Goal: Information Seeking & Learning: Learn about a topic

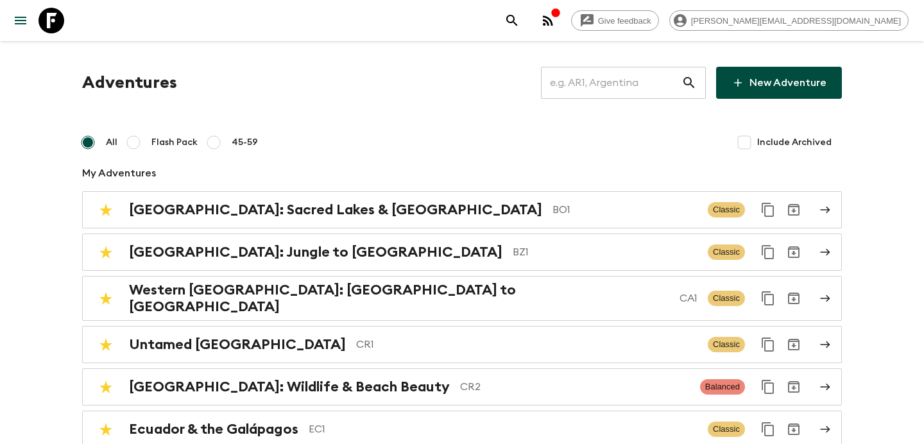
click at [556, 22] on icon "button" at bounding box center [547, 20] width 15 height 15
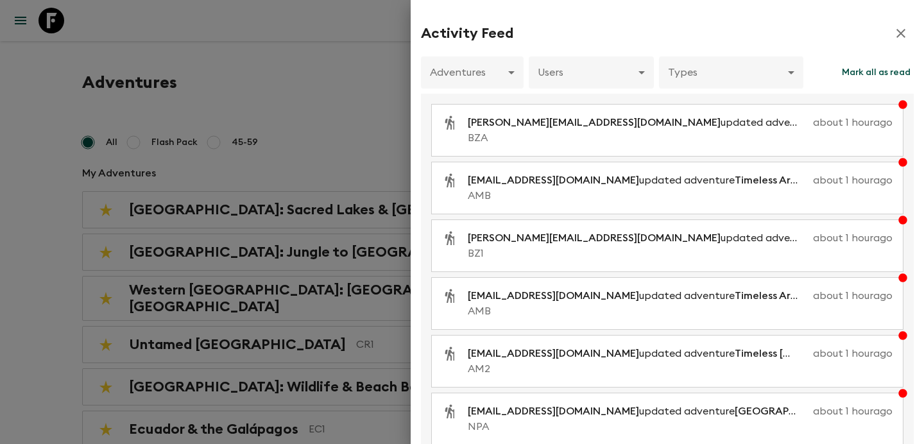
click at [343, 85] on div at bounding box center [462, 222] width 924 height 444
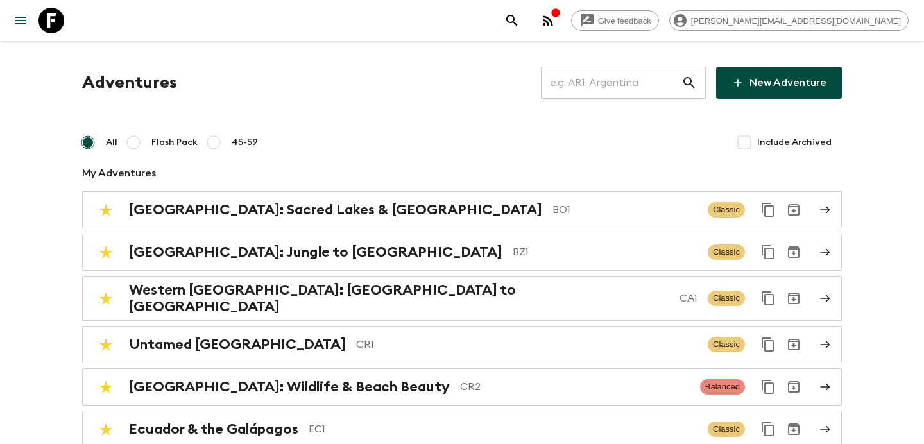
click at [622, 92] on input "text" at bounding box center [611, 83] width 141 height 36
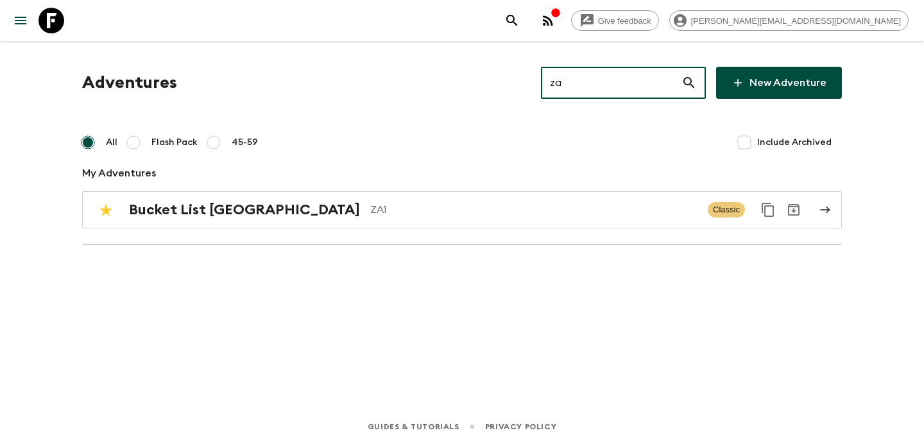
type input "za1"
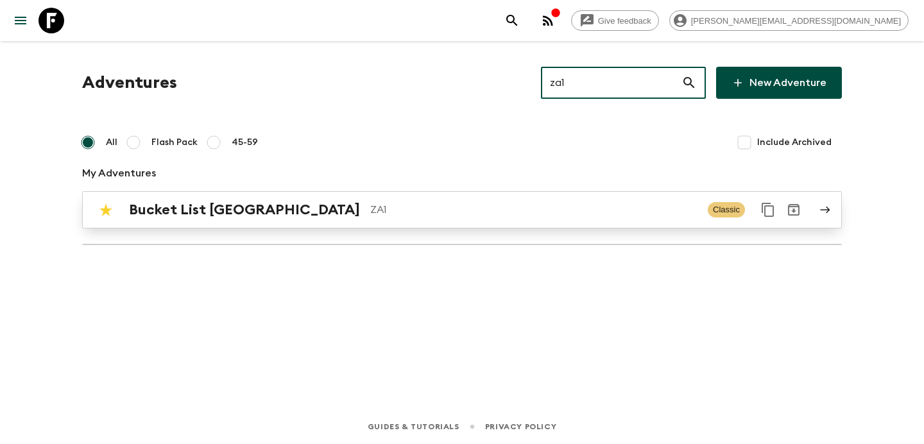
click at [447, 225] on link "Bucket List [GEOGRAPHIC_DATA] ZA1 Classic" at bounding box center [462, 209] width 760 height 37
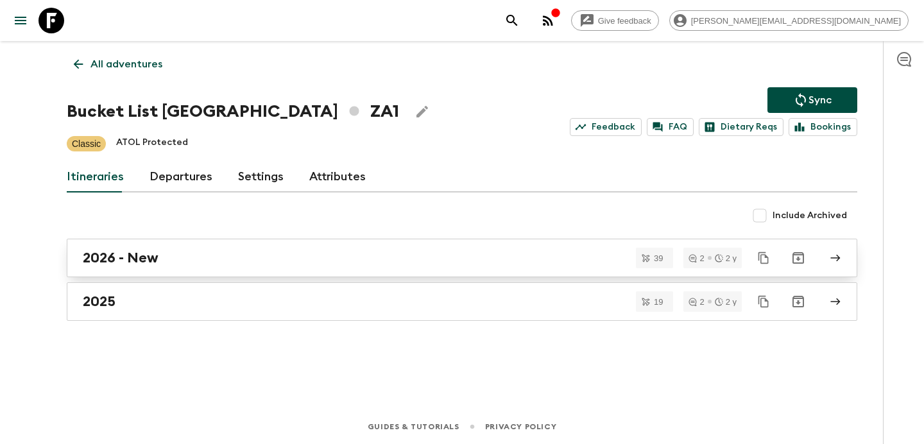
click at [405, 264] on div "2026 - New" at bounding box center [450, 258] width 734 height 17
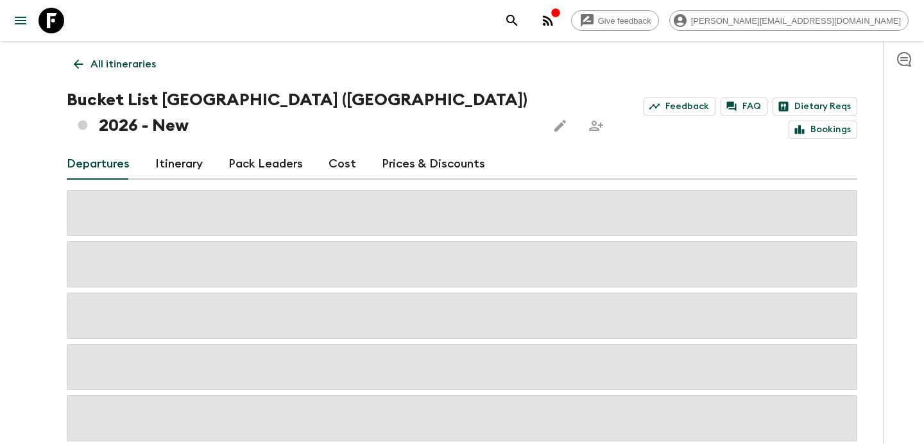
click at [132, 69] on p "All itineraries" at bounding box center [122, 63] width 65 height 15
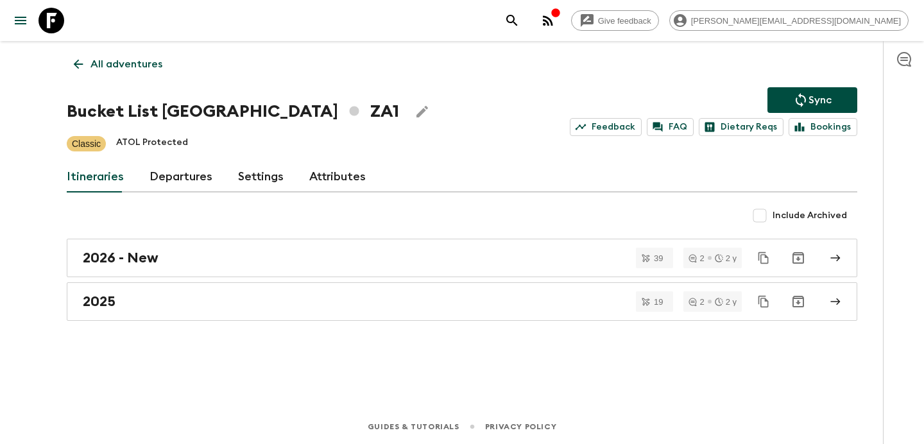
click at [309, 305] on div "2025" at bounding box center [450, 301] width 734 height 17
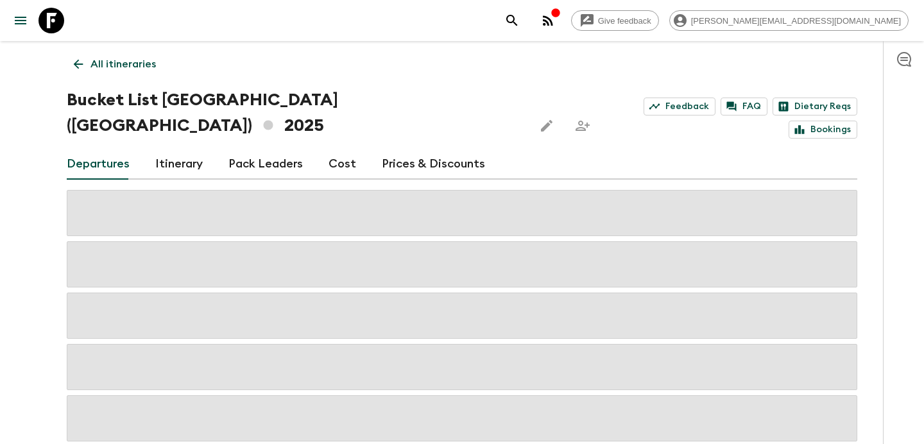
click at [338, 149] on link "Cost" at bounding box center [342, 164] width 28 height 31
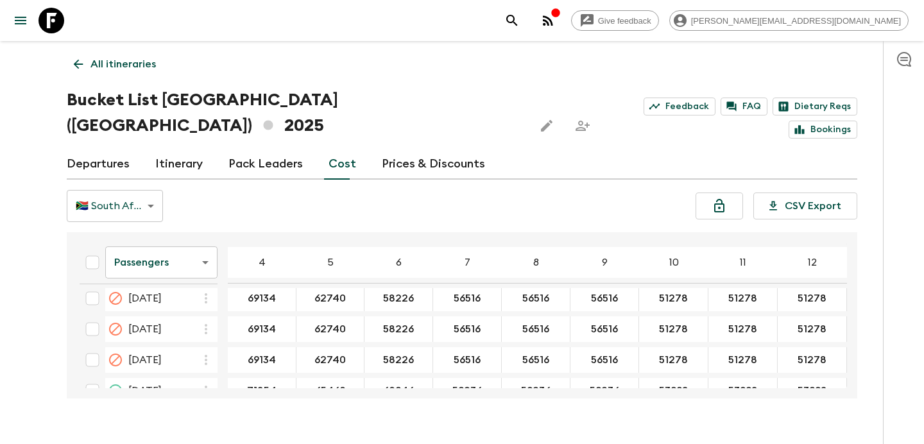
scroll to position [2651, 0]
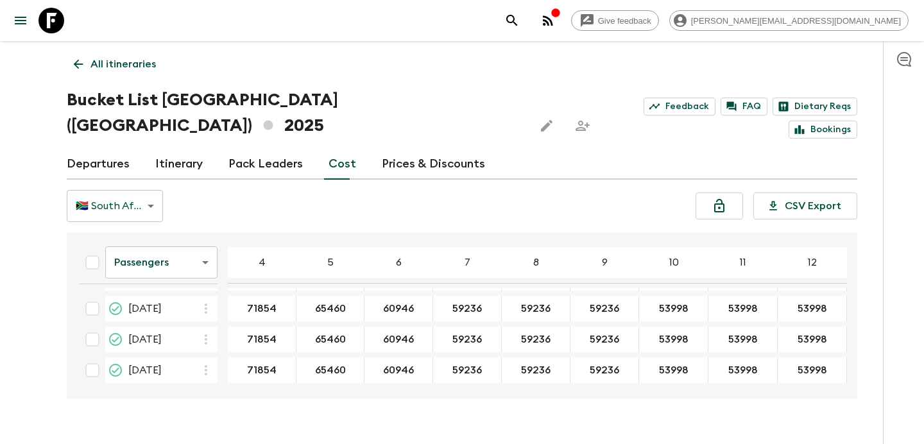
click at [197, 235] on body "Give feedback [PERSON_NAME][EMAIL_ADDRESS][DOMAIN_NAME] All itineraries Bucket …" at bounding box center [462, 234] width 924 height 469
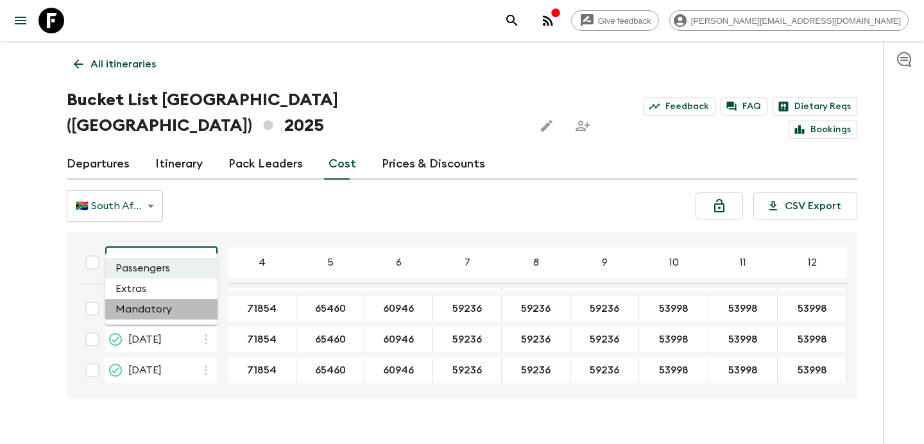
click at [169, 305] on li "Mandatory" at bounding box center [161, 309] width 112 height 21
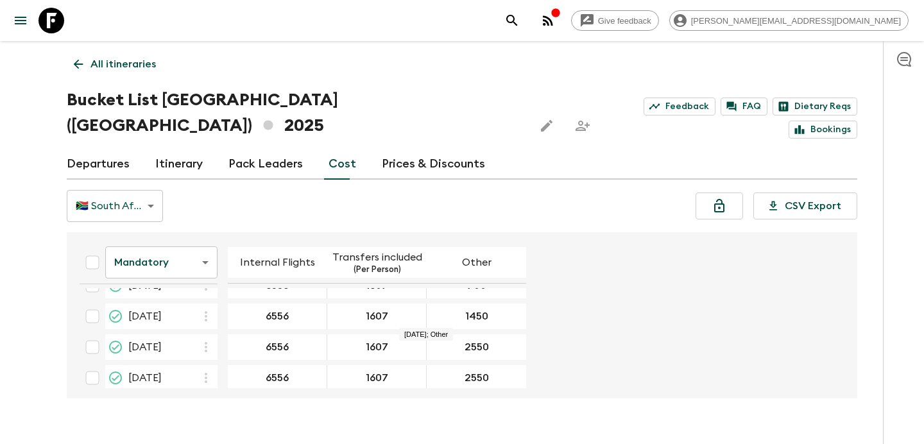
scroll to position [2646, 0]
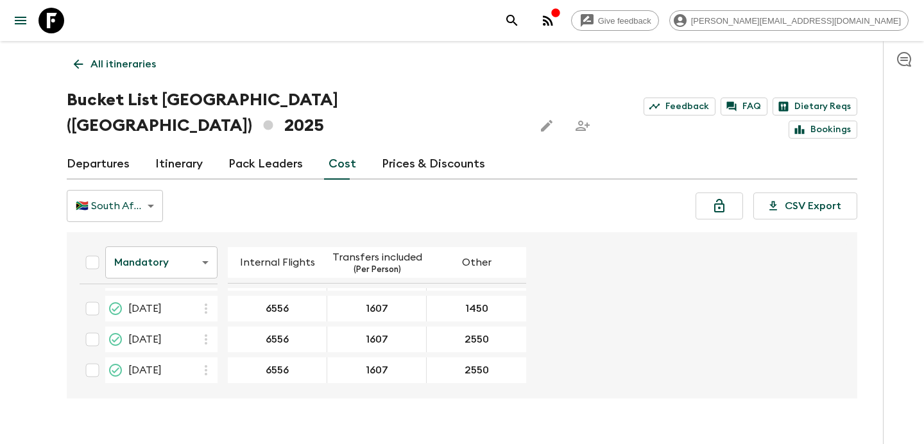
click at [147, 63] on p "All itineraries" at bounding box center [122, 63] width 65 height 15
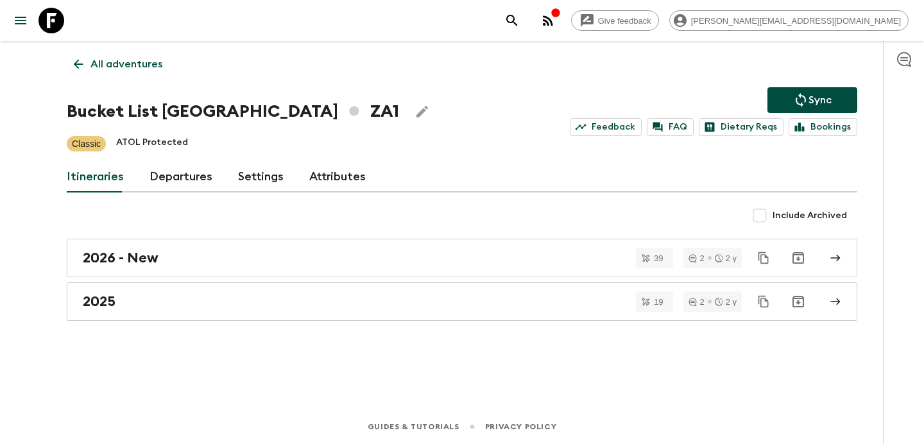
click at [128, 60] on p "All adventures" at bounding box center [126, 63] width 72 height 15
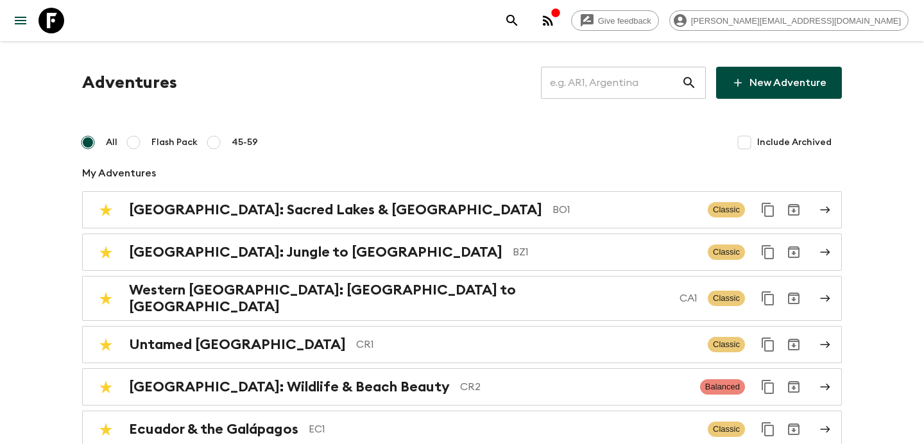
click at [622, 96] on input "text" at bounding box center [611, 83] width 141 height 36
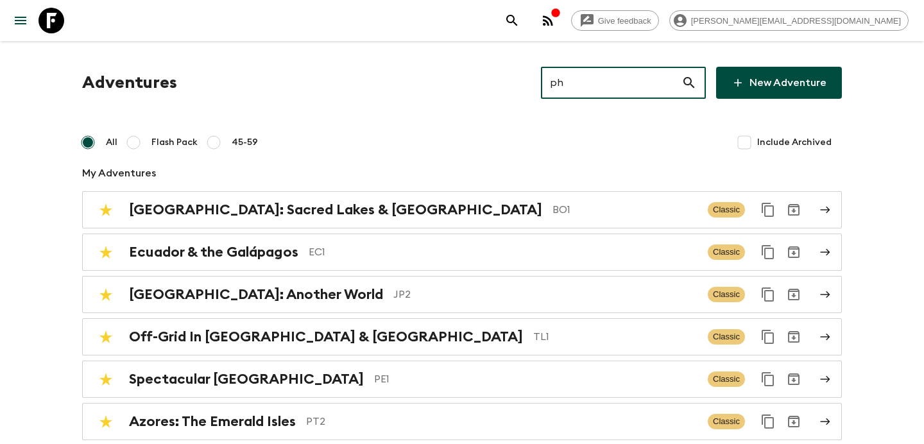
type input "ph1"
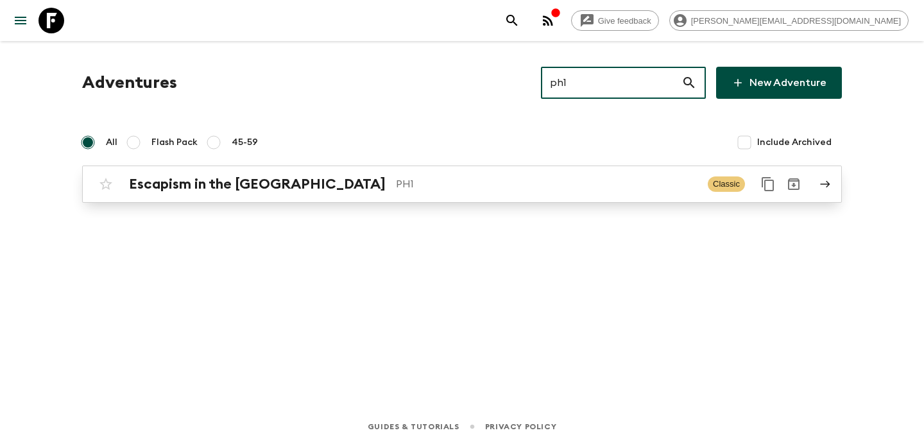
click at [489, 189] on p "PH1" at bounding box center [547, 183] width 302 height 15
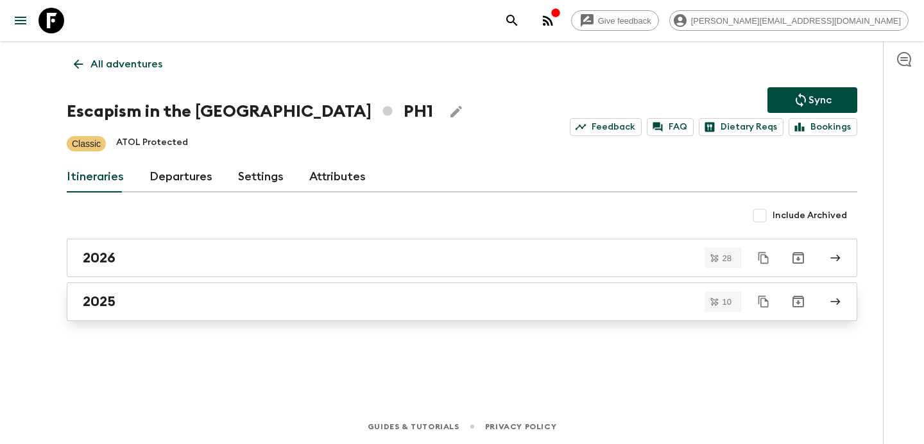
click at [437, 313] on link "2025" at bounding box center [462, 301] width 790 height 38
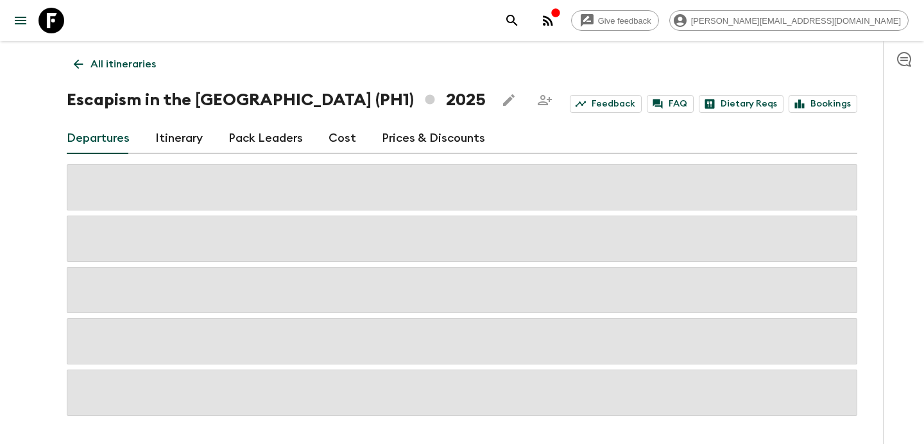
click at [344, 144] on link "Cost" at bounding box center [342, 138] width 28 height 31
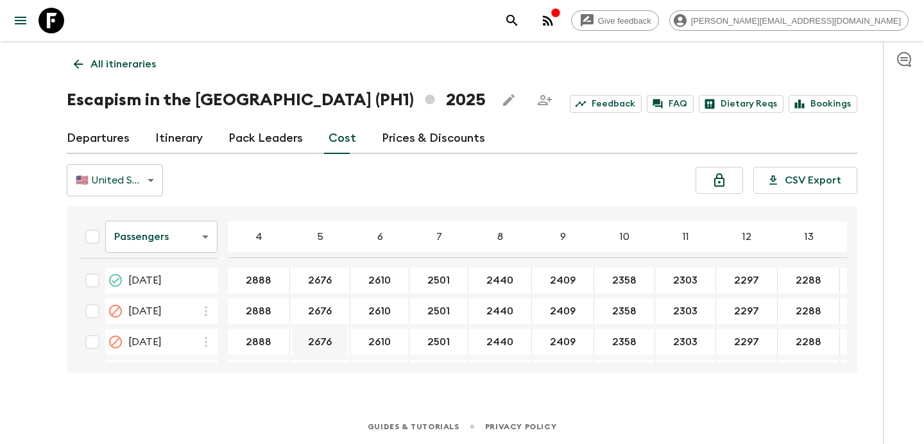
scroll to position [926, 0]
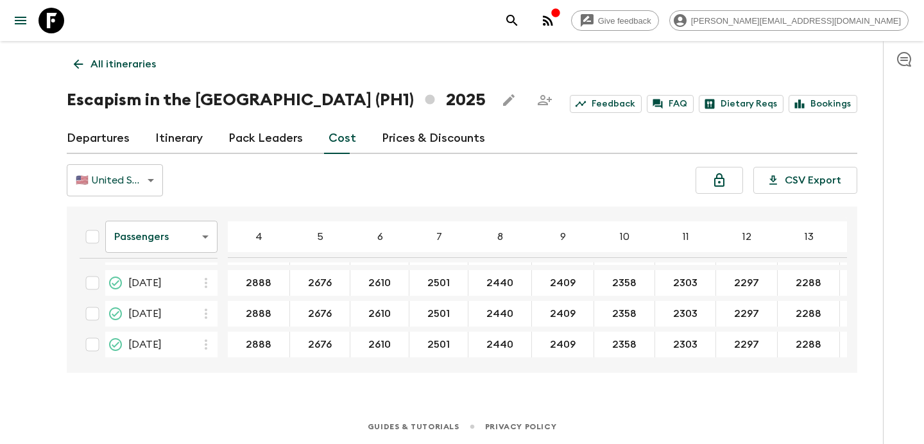
click at [183, 242] on body "Give feedback [PERSON_NAME][EMAIL_ADDRESS][DOMAIN_NAME] All itineraries Escapis…" at bounding box center [462, 222] width 924 height 444
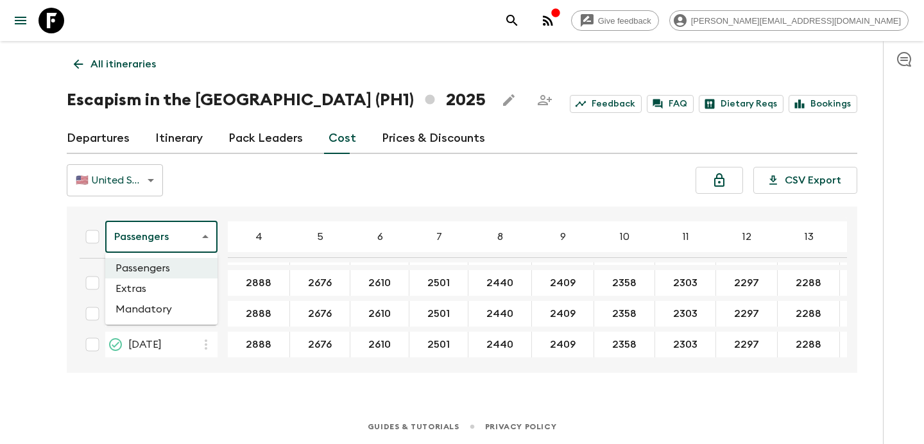
click at [172, 305] on li "Mandatory" at bounding box center [161, 309] width 112 height 21
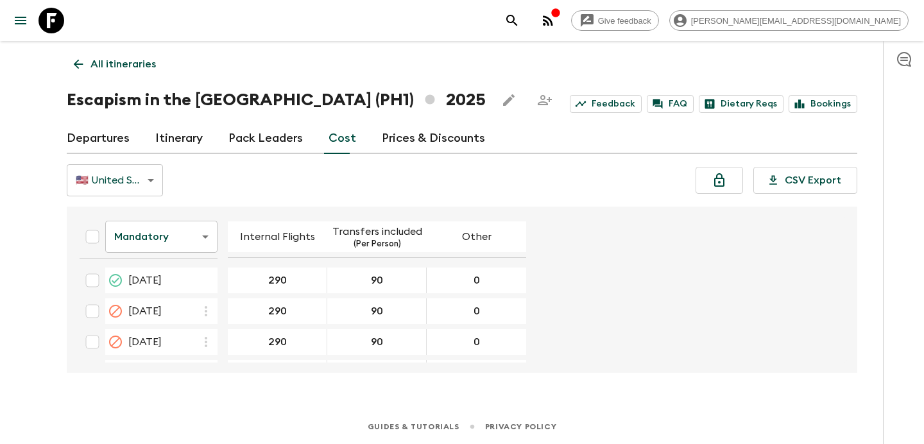
click at [163, 237] on body "Give feedback [PERSON_NAME][EMAIL_ADDRESS][DOMAIN_NAME] All itineraries Escapis…" at bounding box center [462, 222] width 924 height 444
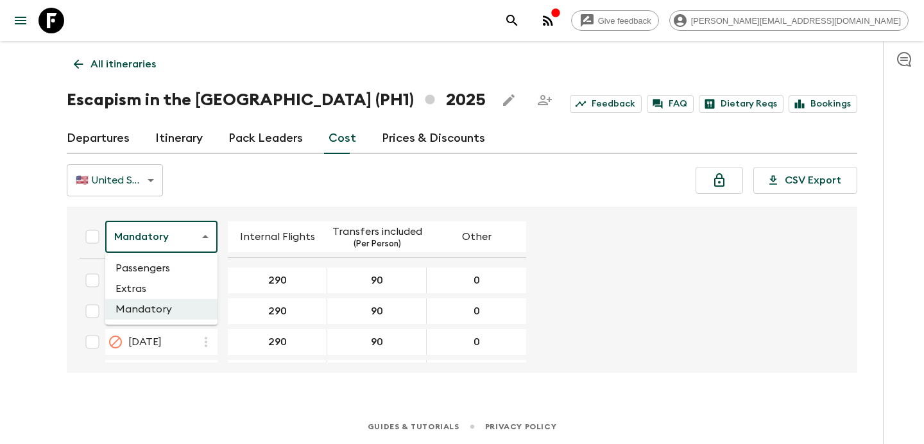
click at [164, 273] on li "Passengers" at bounding box center [161, 268] width 112 height 21
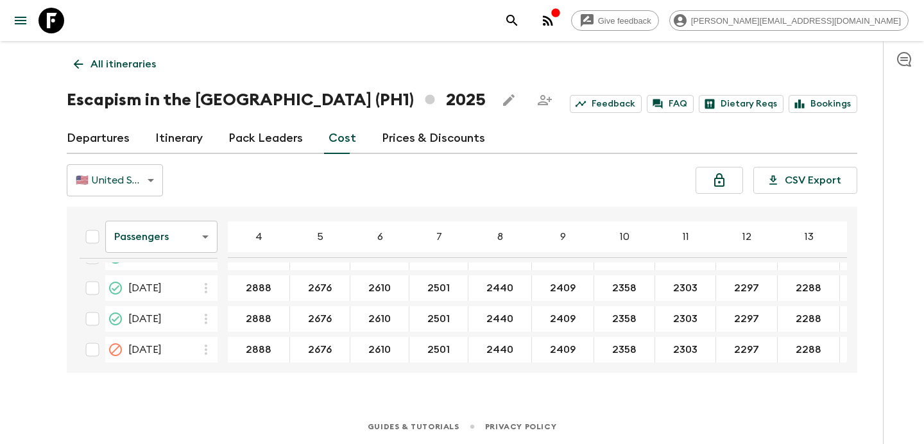
scroll to position [926, 0]
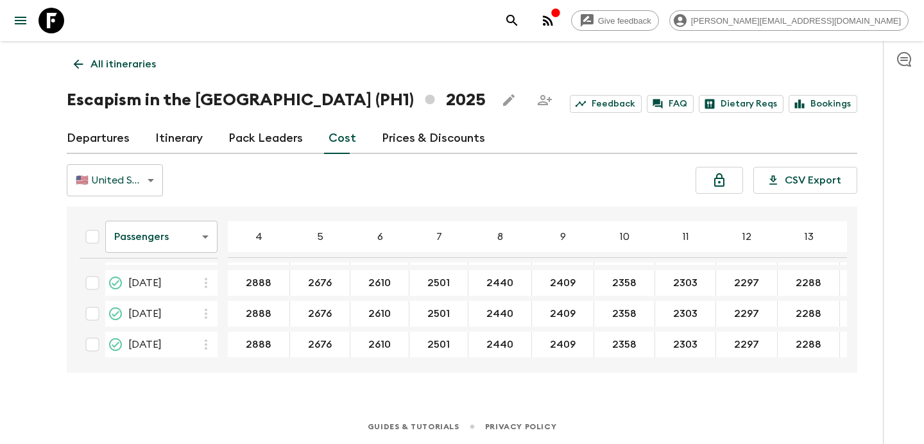
click at [561, 17] on button "button" at bounding box center [548, 21] width 26 height 26
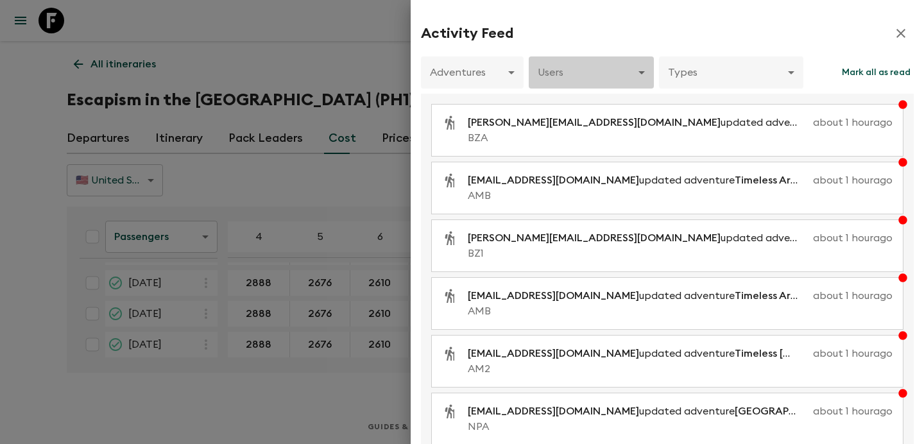
click at [592, 71] on body "Give feedback [PERSON_NAME][EMAIL_ADDRESS][DOMAIN_NAME] All itineraries Escapis…" at bounding box center [462, 222] width 924 height 444
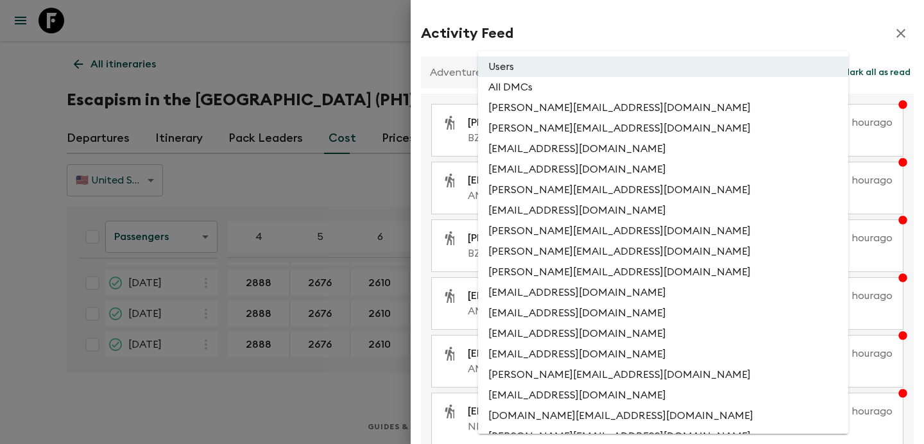
click at [577, 96] on li "All DMCs" at bounding box center [663, 87] width 370 height 21
type input "EXTERNAL_ONLY"
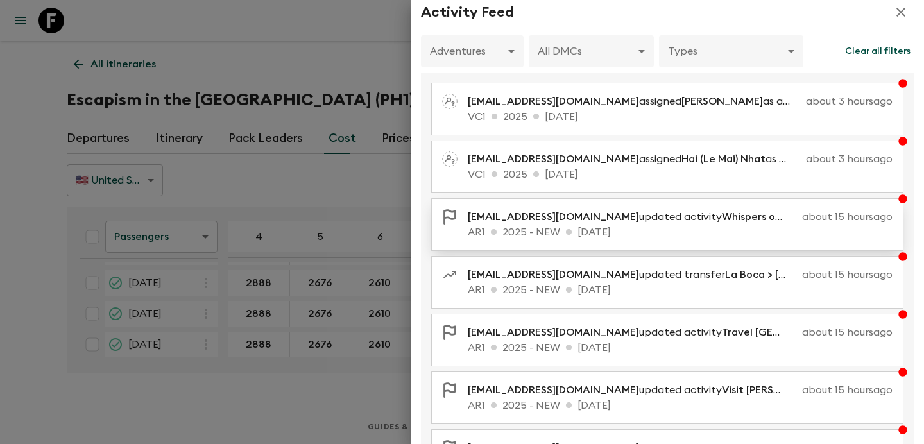
scroll to position [0, 0]
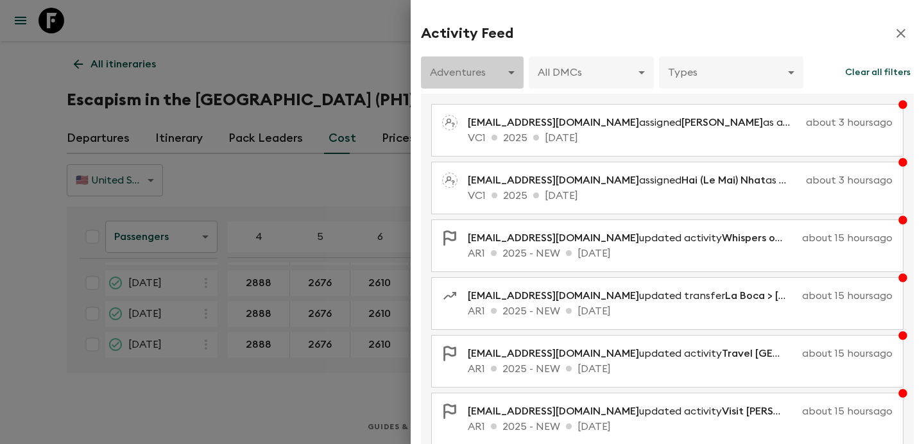
click at [477, 79] on body "Give feedback [PERSON_NAME][EMAIL_ADDRESS][DOMAIN_NAME] All itineraries Escapis…" at bounding box center [462, 222] width 924 height 444
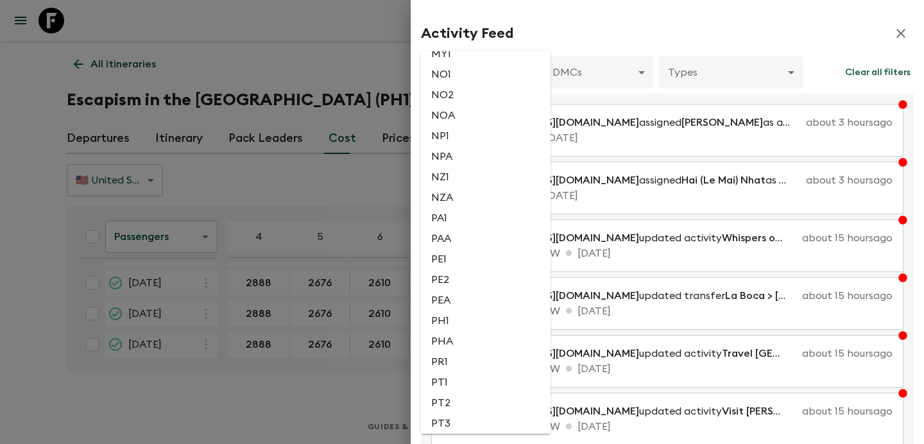
scroll to position [2440, 0]
click at [459, 368] on li "PR1" at bounding box center [486, 357] width 130 height 21
type input "e14d41ed-c030-42d4-b67d-7ed9ebdca83b"
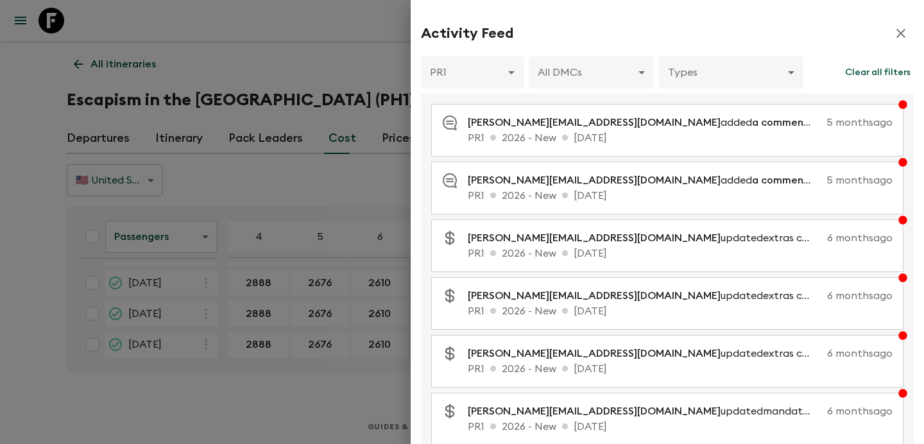
click at [346, 57] on div at bounding box center [462, 222] width 924 height 444
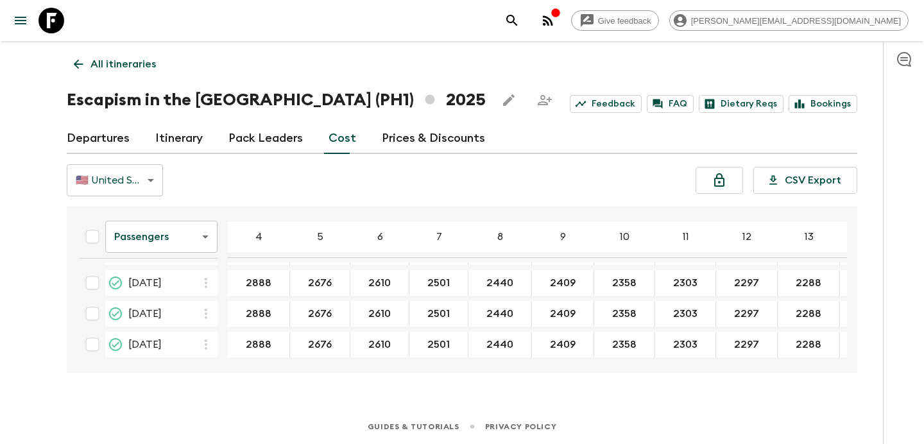
click at [556, 28] on icon "button" at bounding box center [547, 20] width 15 height 15
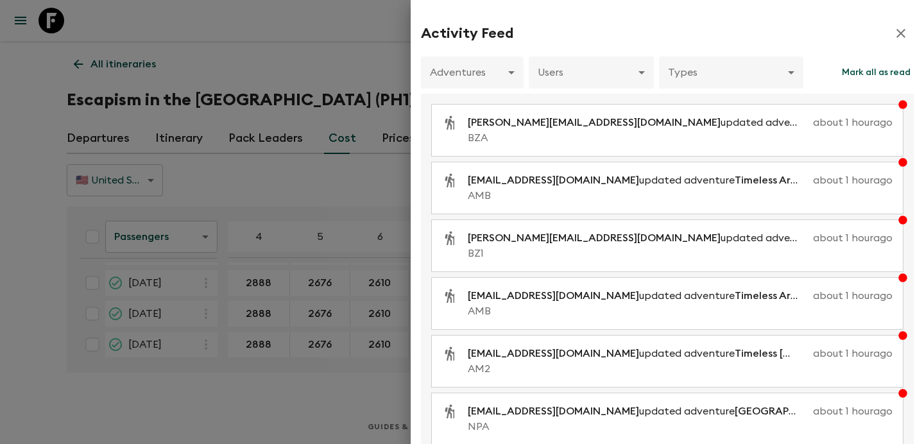
click at [305, 35] on div at bounding box center [462, 222] width 924 height 444
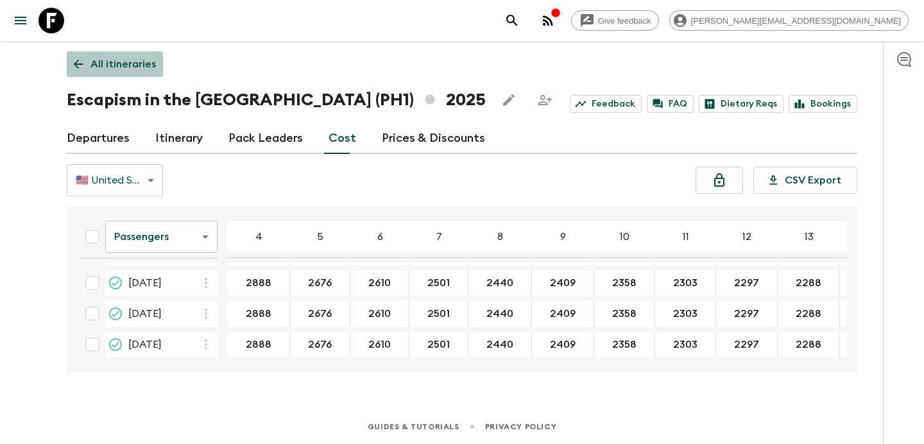
click at [123, 64] on p "All itineraries" at bounding box center [122, 63] width 65 height 15
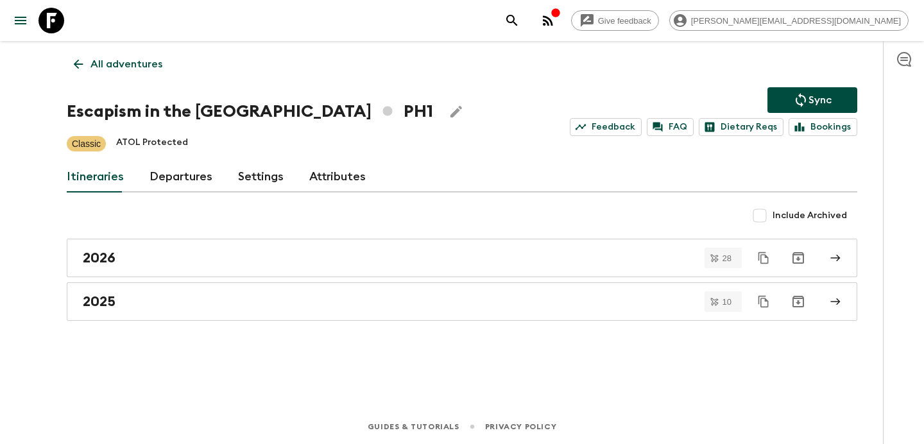
click at [123, 64] on p "All adventures" at bounding box center [126, 63] width 72 height 15
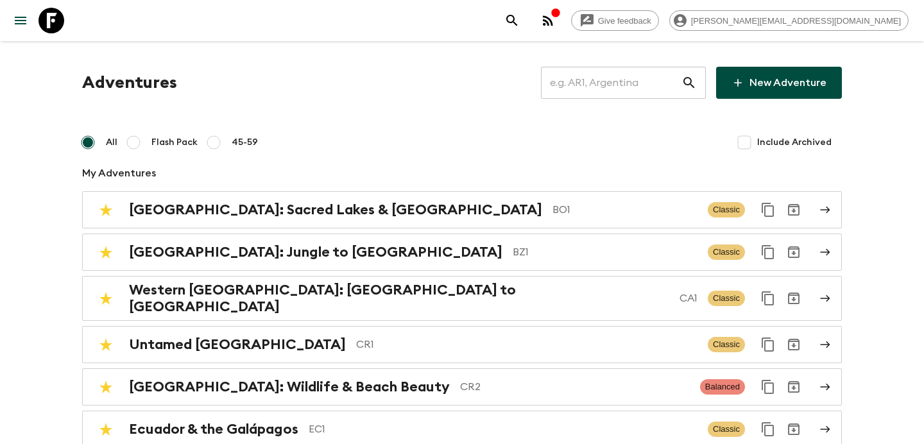
click at [583, 72] on input "text" at bounding box center [611, 83] width 141 height 36
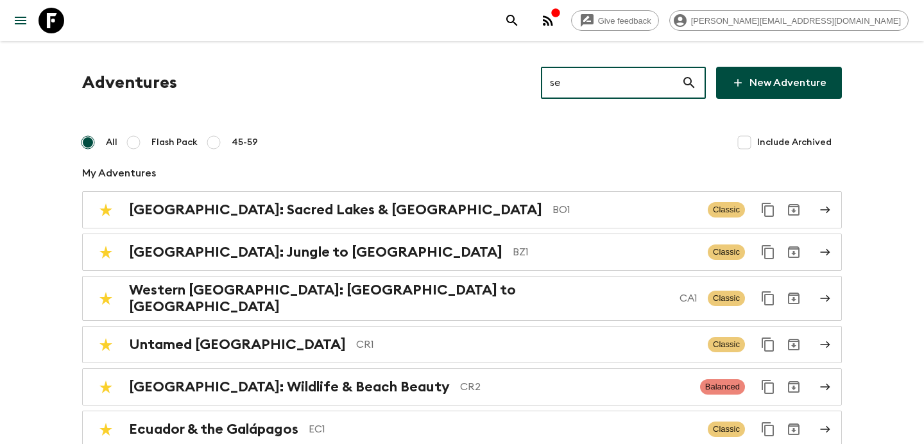
type input "se1"
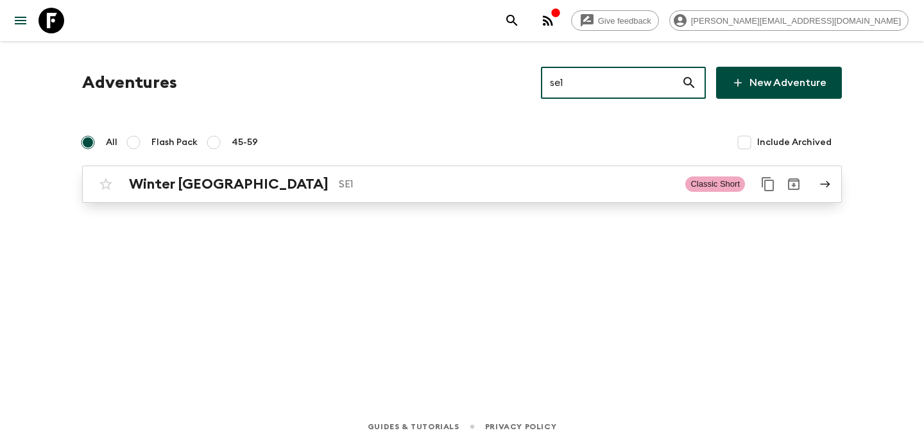
click at [574, 182] on p "SE1" at bounding box center [507, 183] width 336 height 15
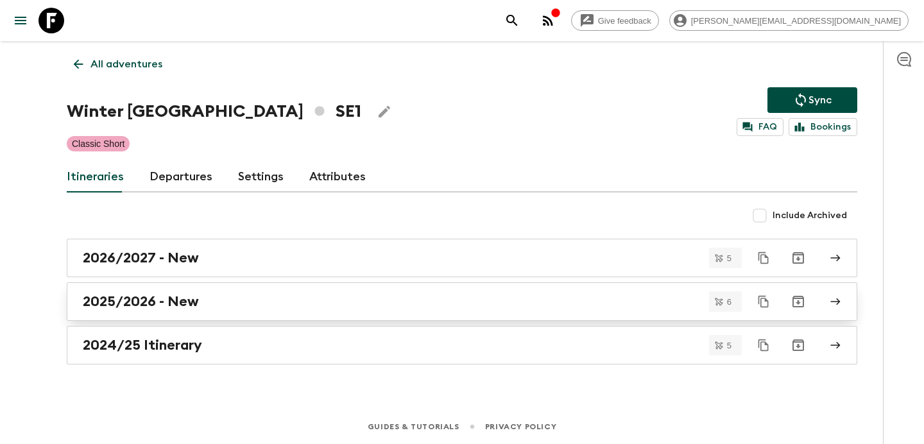
click at [522, 300] on div "2025/2026 - New" at bounding box center [450, 301] width 734 height 17
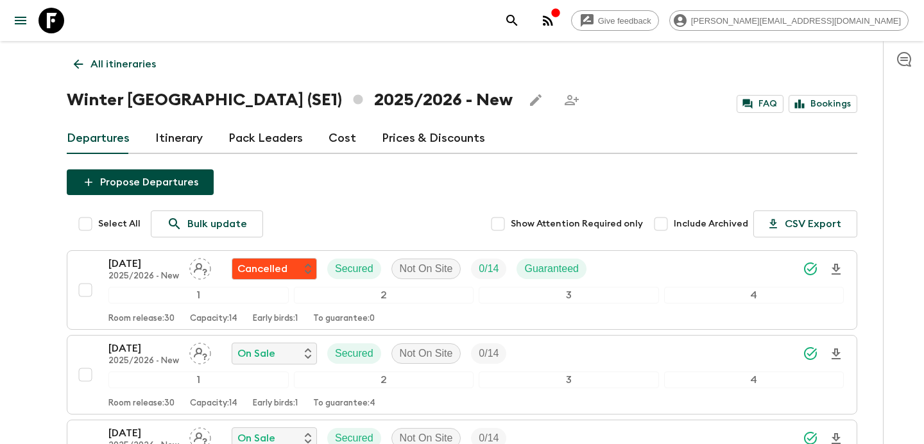
click at [129, 69] on p "All itineraries" at bounding box center [122, 63] width 65 height 15
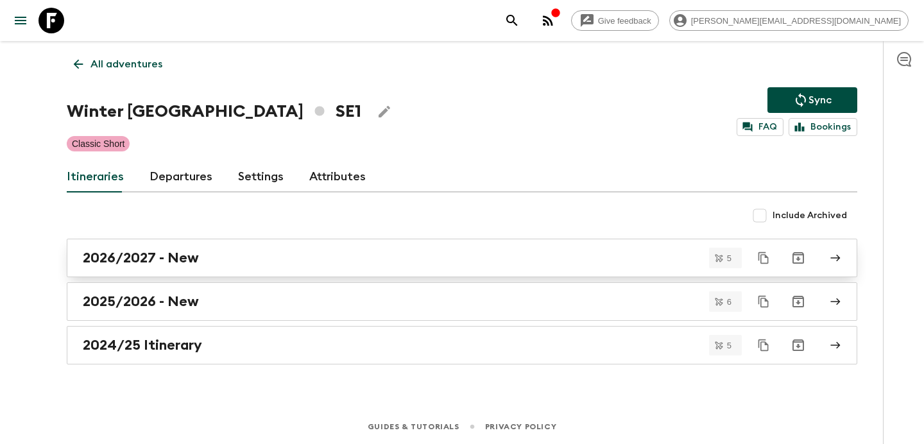
click at [603, 259] on div "2026/2027 - New" at bounding box center [450, 258] width 734 height 17
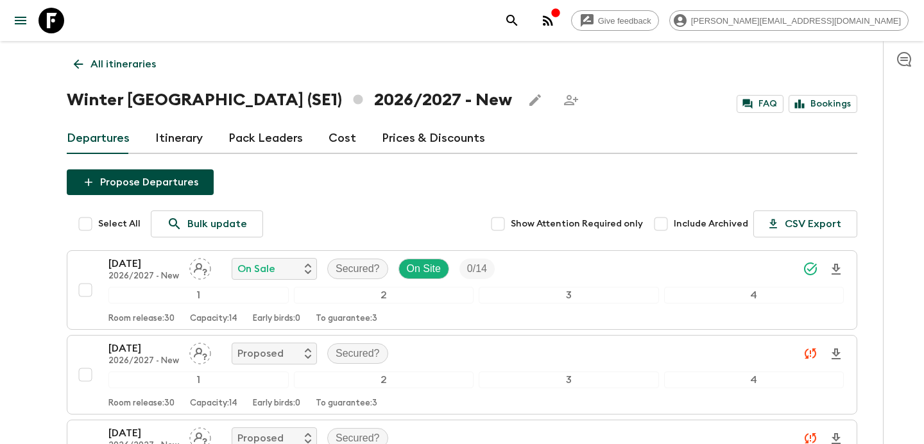
click at [148, 63] on p "All itineraries" at bounding box center [122, 63] width 65 height 15
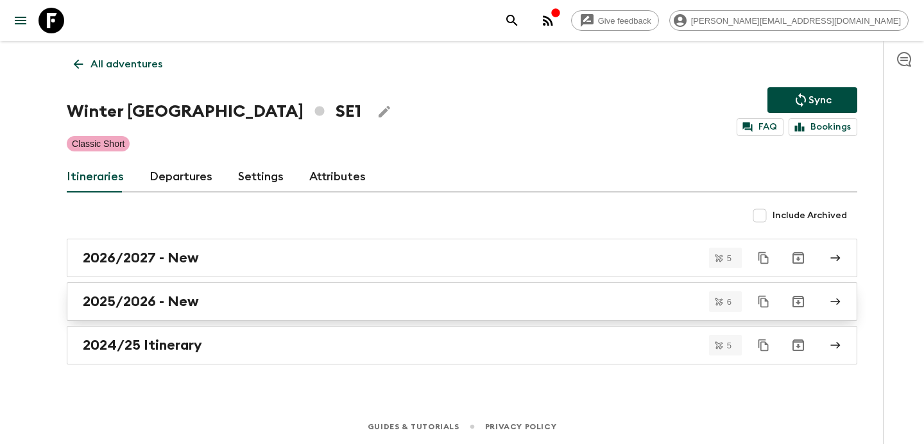
click at [393, 306] on div "2025/2026 - New" at bounding box center [450, 301] width 734 height 17
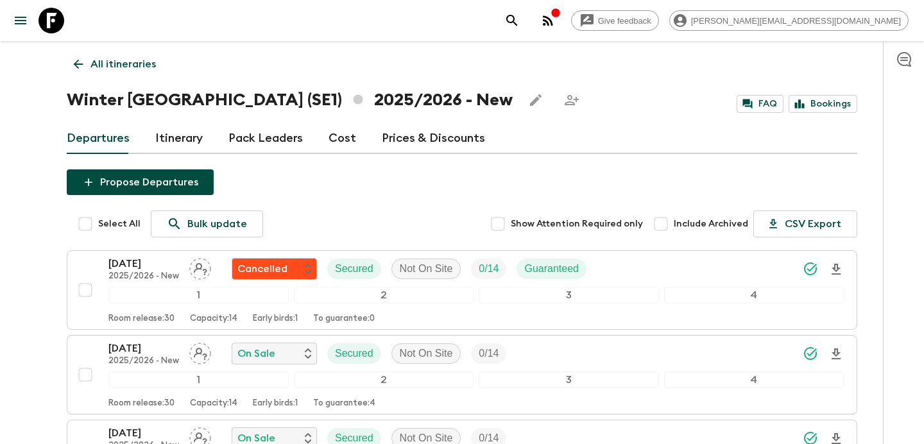
click at [139, 57] on p "All itineraries" at bounding box center [122, 63] width 65 height 15
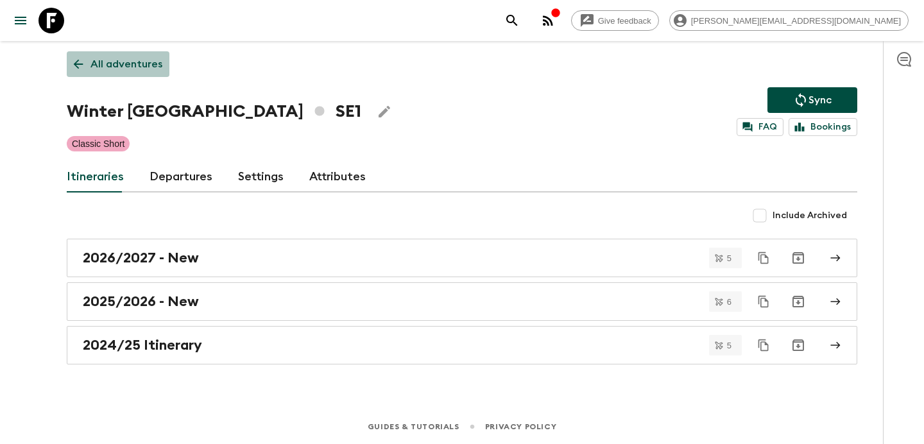
click at [144, 66] on p "All adventures" at bounding box center [126, 63] width 72 height 15
